Goal: Information Seeking & Learning: Stay updated

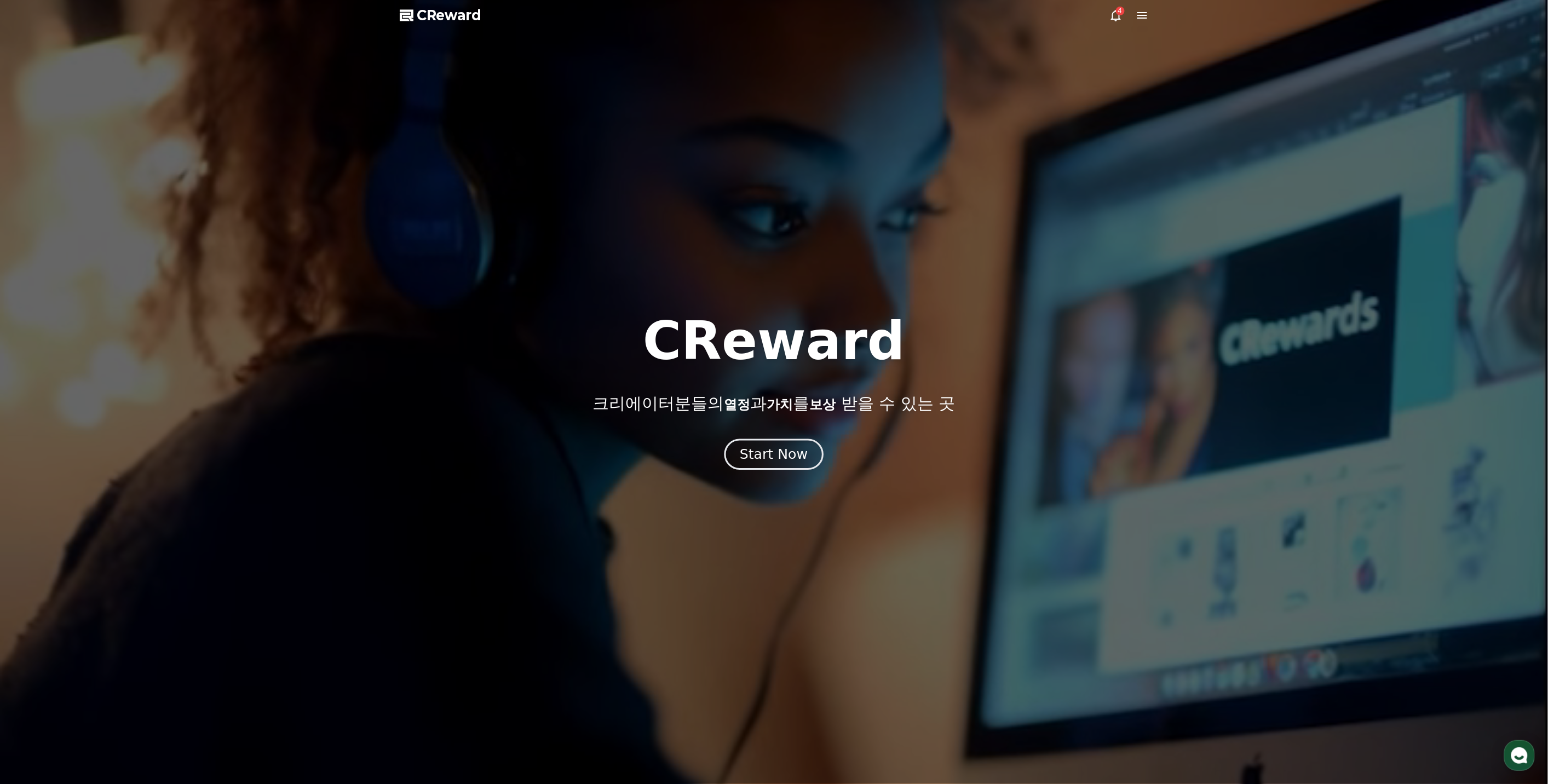
click at [779, 457] on div "Start Now" at bounding box center [773, 454] width 68 height 19
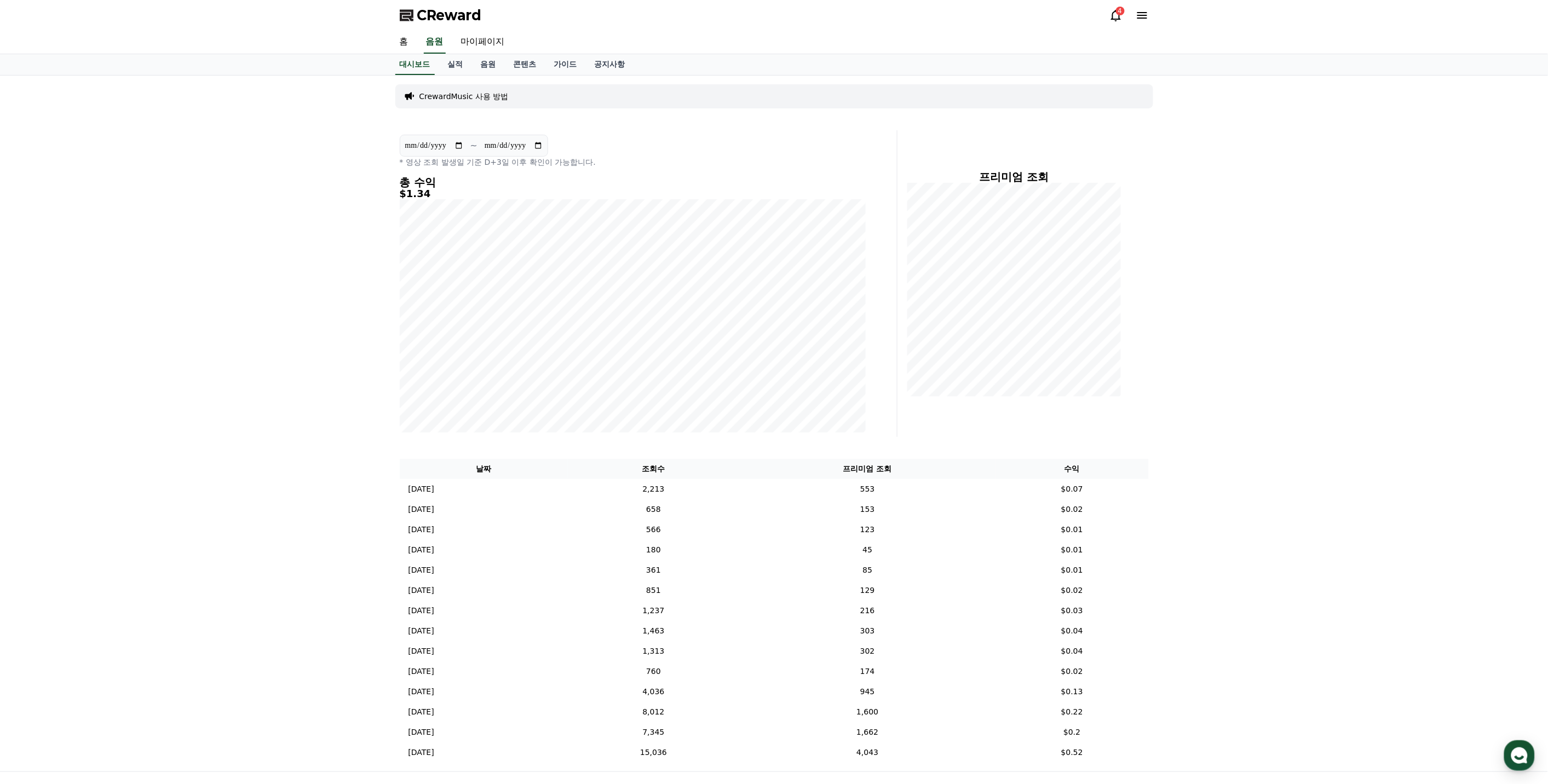
click at [1121, 18] on icon at bounding box center [1115, 15] width 13 height 13
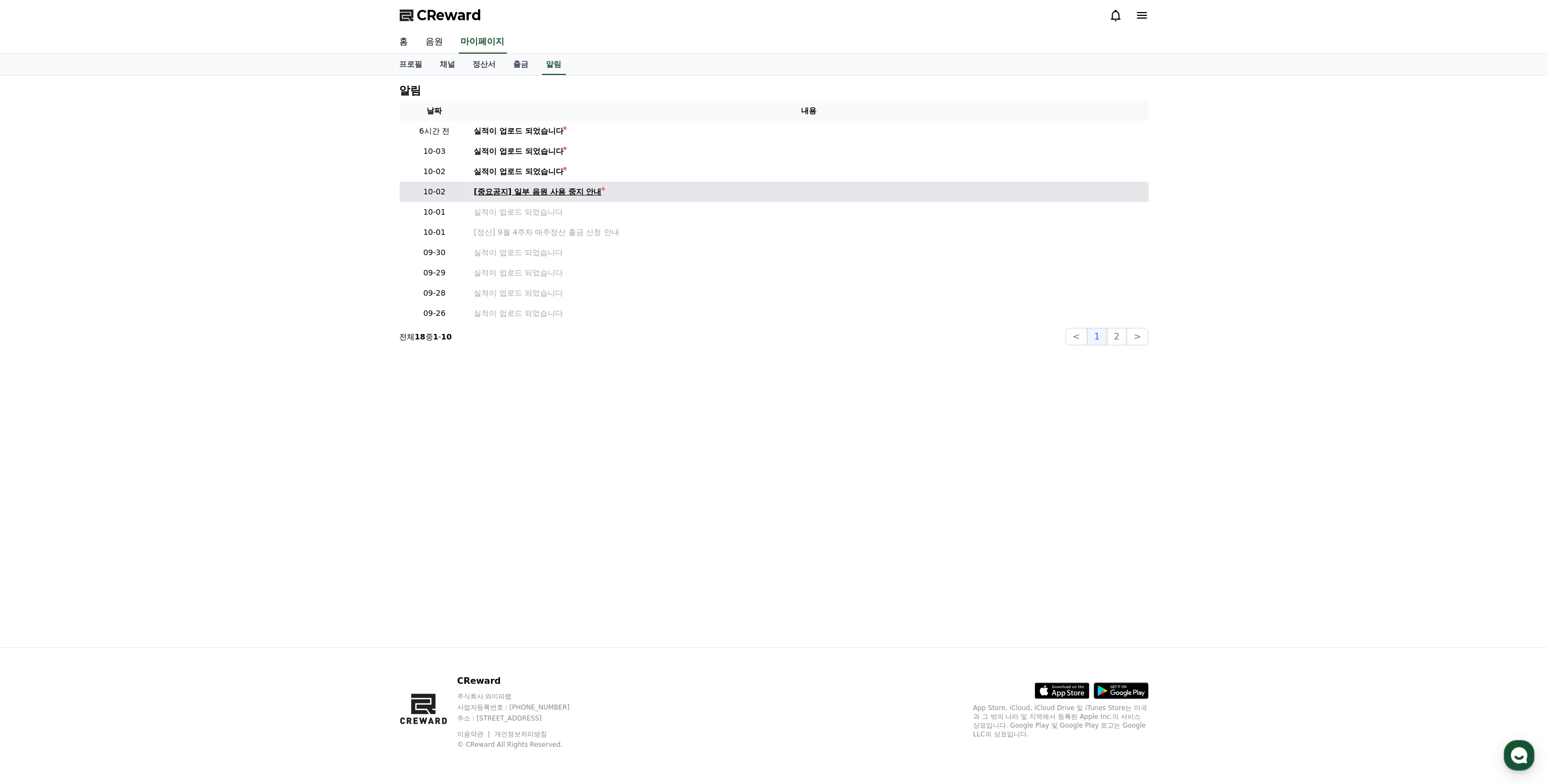
click at [569, 193] on div "[중요공지] 일부 음원 사용 중지 안내" at bounding box center [538, 192] width 127 height 11
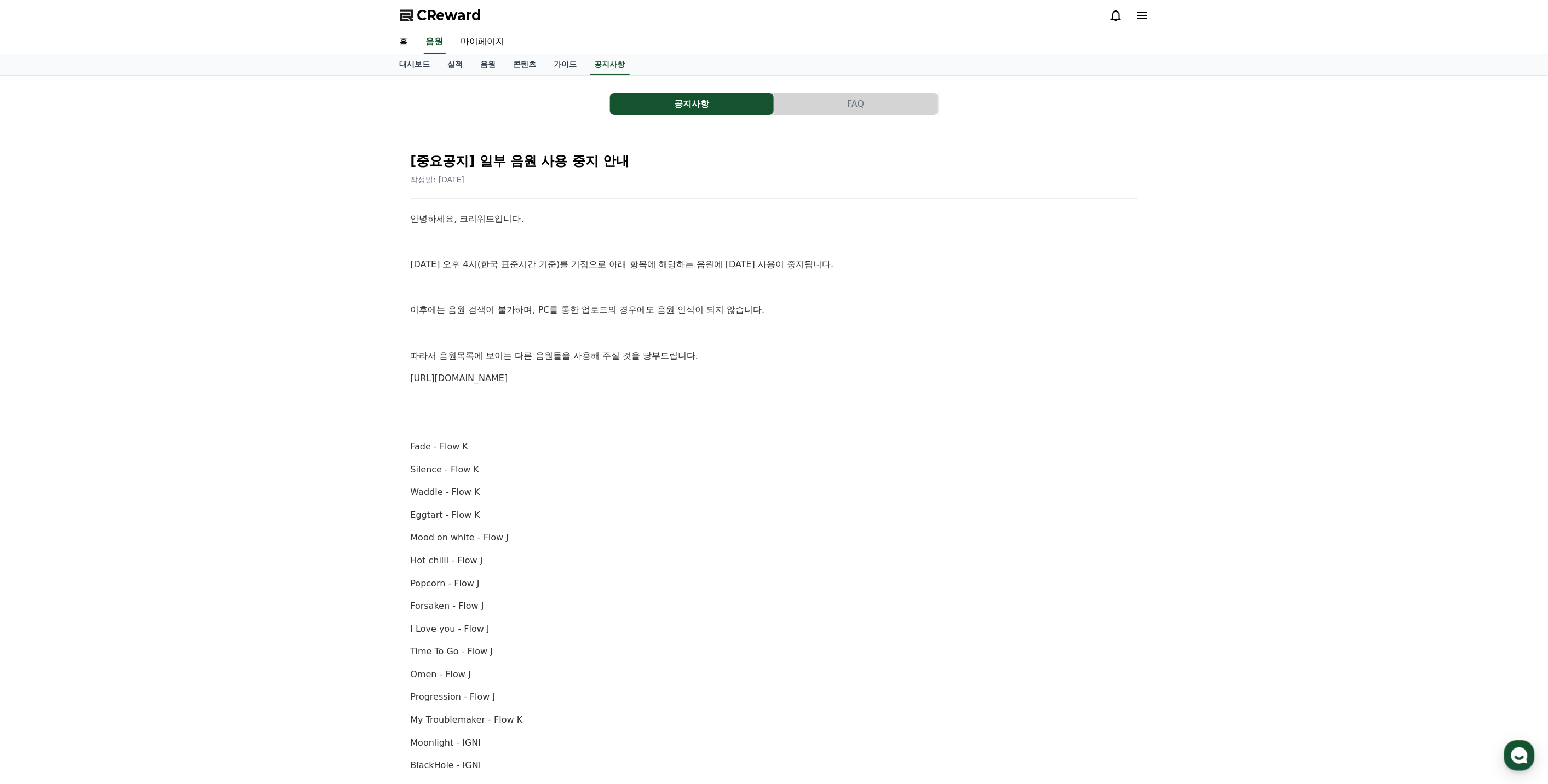
click at [510, 386] on div "안녕하세요, 크리워드입니다. [DATE] 오후 4시(한국 표준시간 기준)를 기점으로 아래 항목에 해당하는 음원에 [DATE] 사용이 중지됩니다…" at bounding box center [774, 640] width 727 height 856
click at [508, 378] on link "[URL][DOMAIN_NAME]" at bounding box center [459, 378] width 97 height 10
